Goal: Information Seeking & Learning: Understand process/instructions

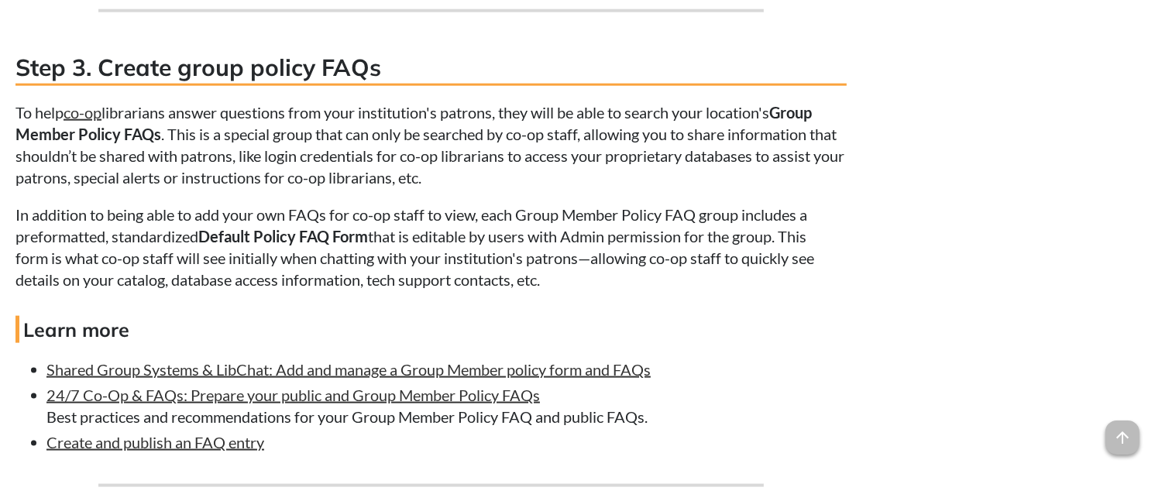
scroll to position [1910, 0]
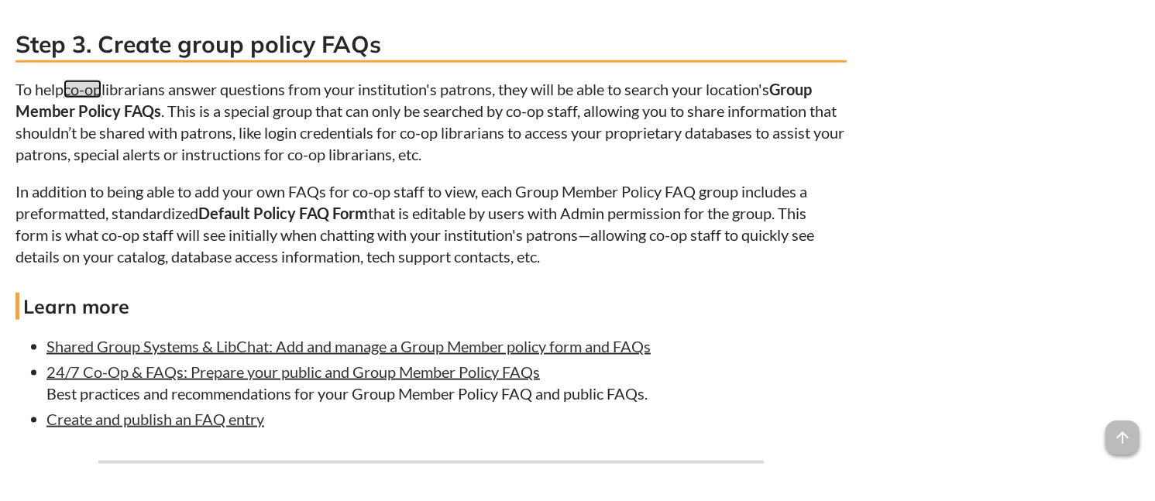
click at [83, 98] on link "co-op" at bounding box center [83, 89] width 38 height 19
